Goal: Find specific page/section: Find specific page/section

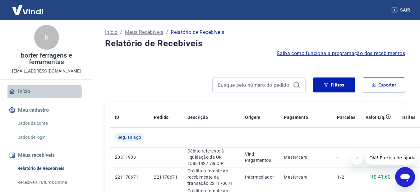
click at [27, 92] on link "Início" at bounding box center [46, 92] width 78 height 14
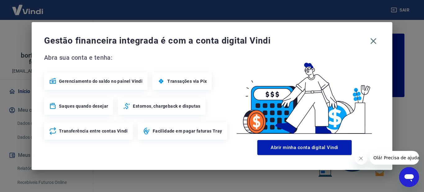
drag, startPoint x: 372, startPoint y: 40, endPoint x: 353, endPoint y: 58, distance: 26.4
click at [372, 40] on icon "button" at bounding box center [374, 41] width 10 height 10
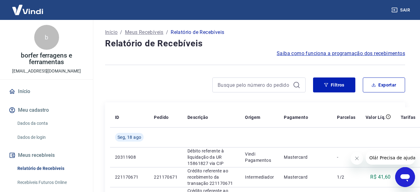
click at [108, 32] on p "Início" at bounding box center [111, 32] width 12 height 7
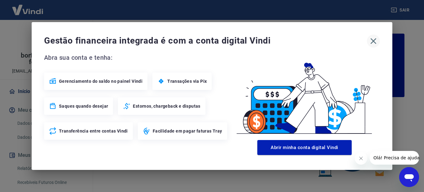
click at [372, 41] on icon "button" at bounding box center [374, 41] width 10 height 10
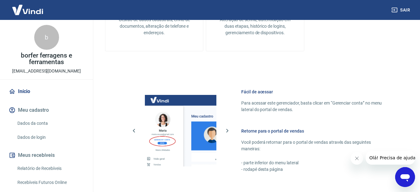
scroll to position [275, 0]
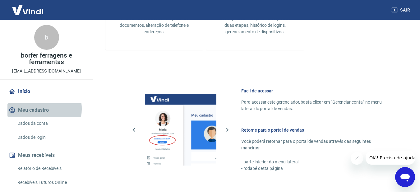
click at [35, 109] on button "Meu cadastro" at bounding box center [46, 110] width 78 height 14
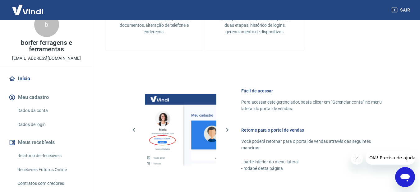
scroll to position [0, 0]
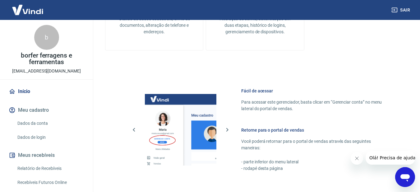
click at [43, 41] on div "b" at bounding box center [46, 37] width 25 height 25
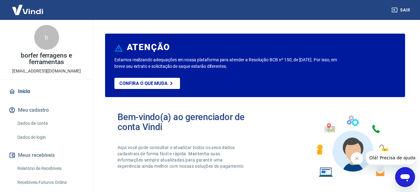
click at [34, 166] on link "Relatório de Recebíveis" at bounding box center [50, 168] width 71 height 13
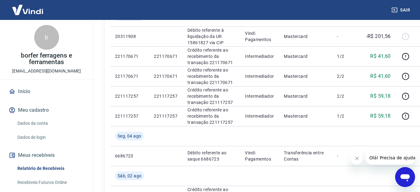
scroll to position [111, 0]
